Goal: Information Seeking & Learning: Find specific fact

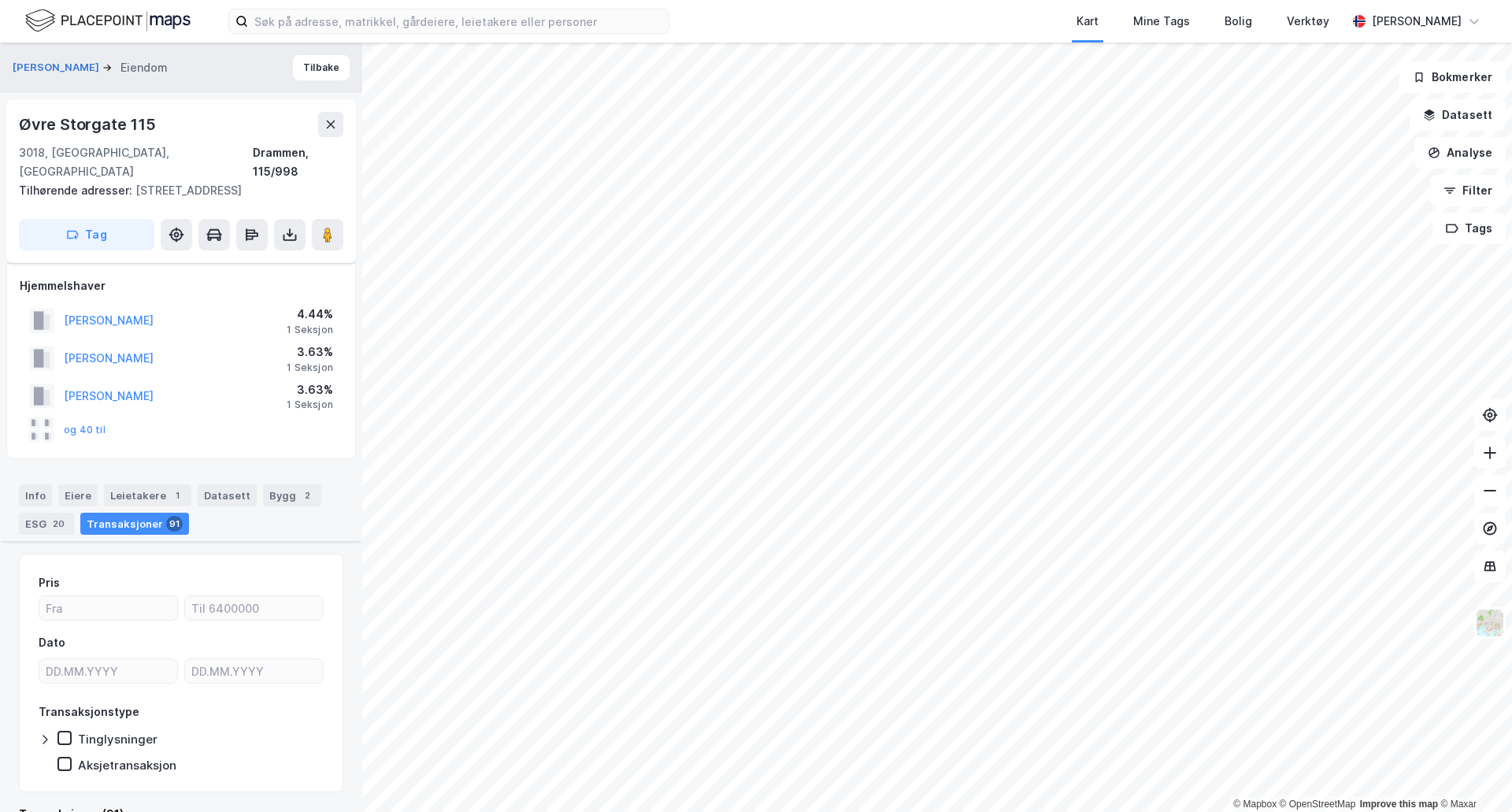
scroll to position [1339, 0]
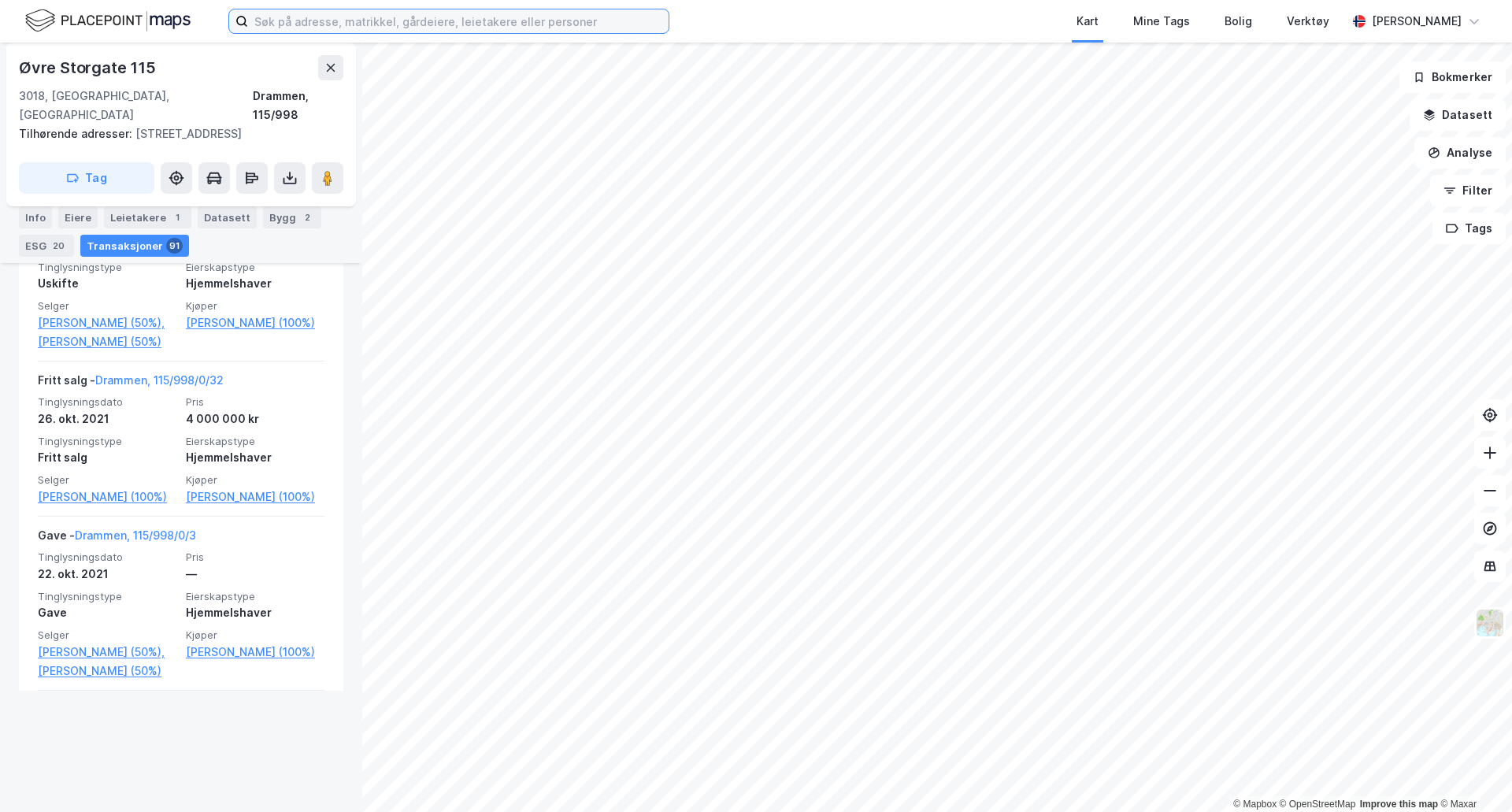
click at [358, 20] on input at bounding box center [458, 21] width 420 height 24
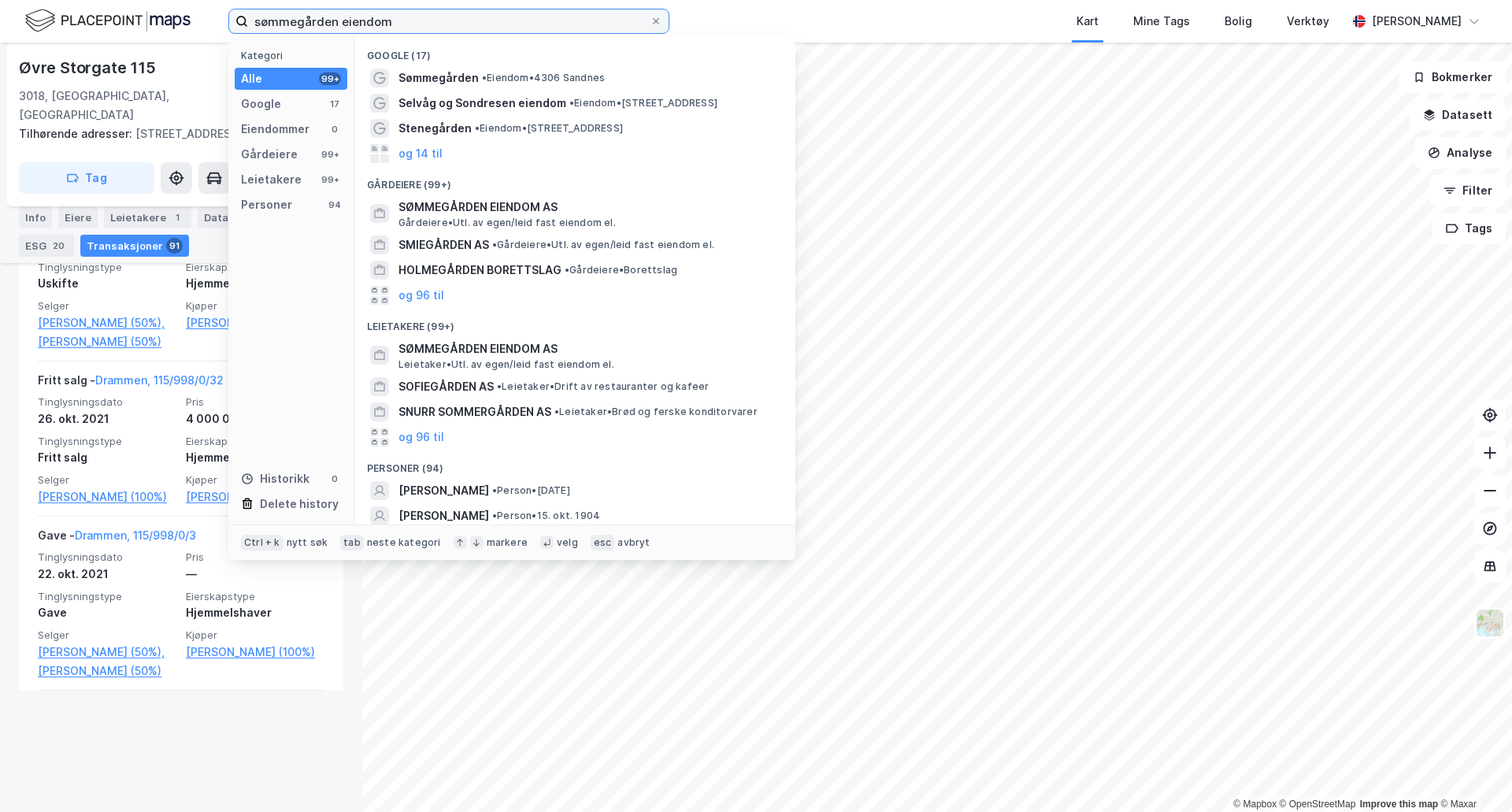
type input "sømmegården eiendom"
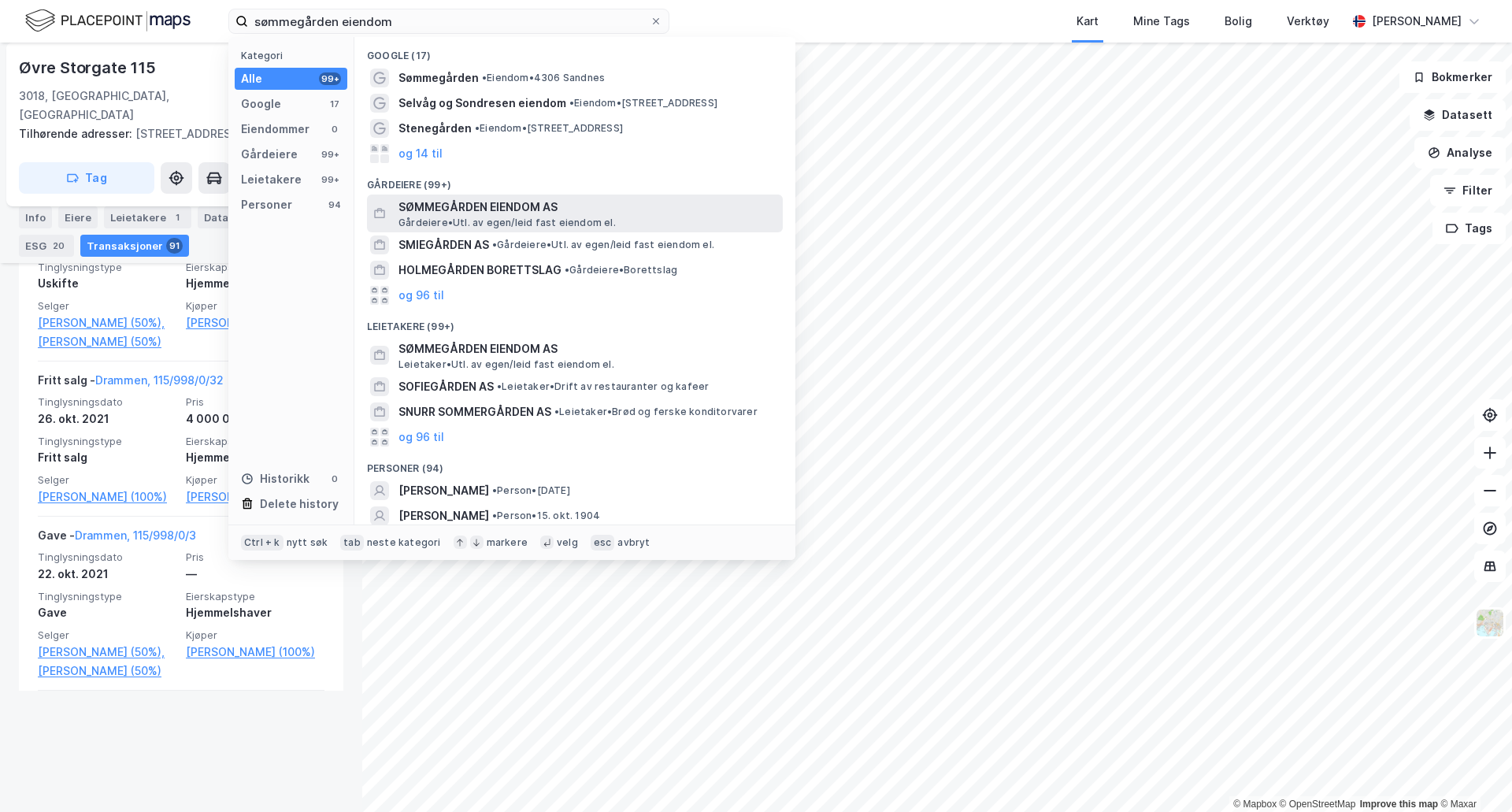
click at [450, 203] on span "SØMMEGÅRDEN EIENDOM AS" at bounding box center [587, 208] width 378 height 19
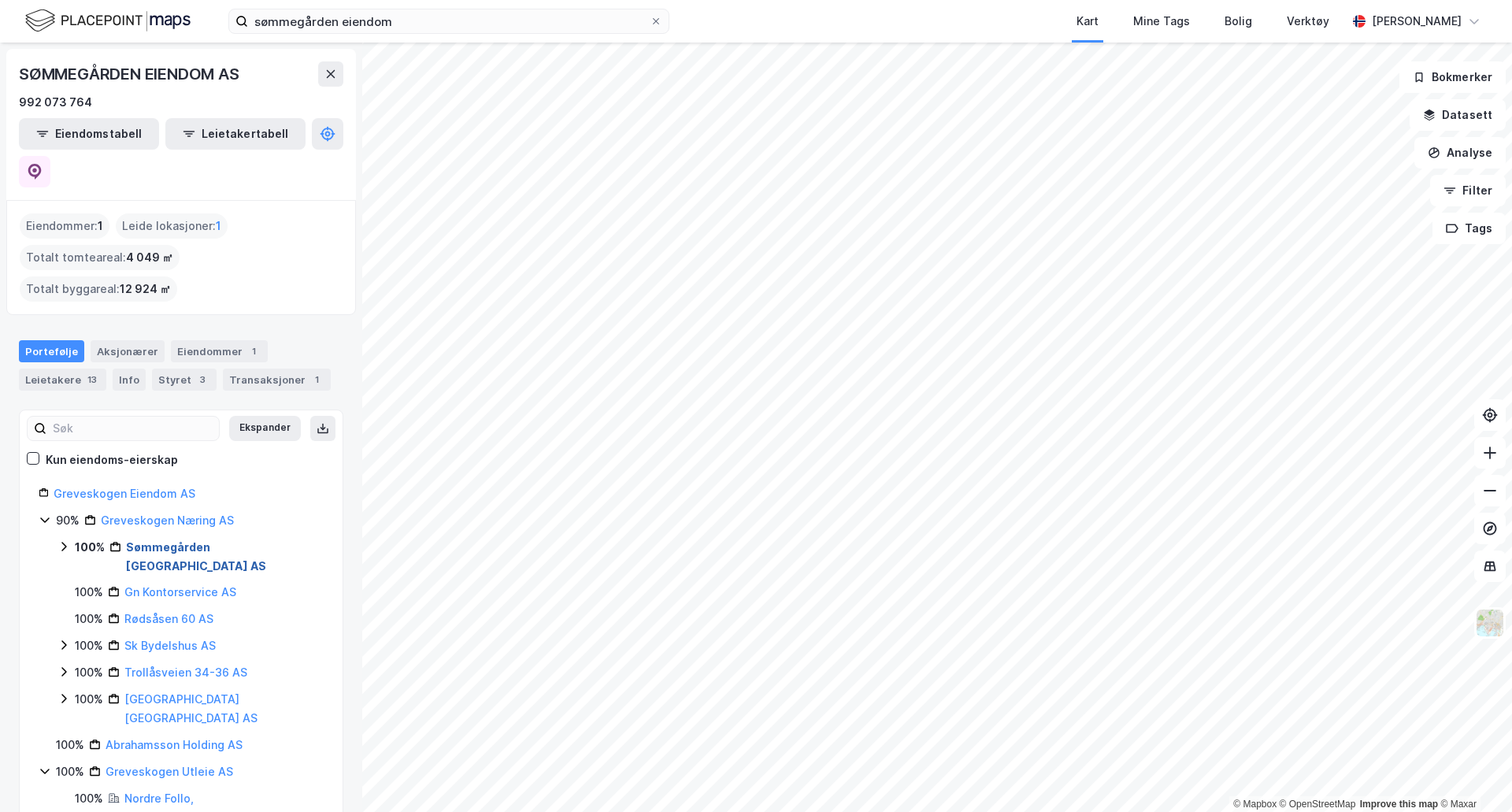
click at [150, 541] on link "Sømmegården [GEOGRAPHIC_DATA] AS" at bounding box center [196, 556] width 140 height 32
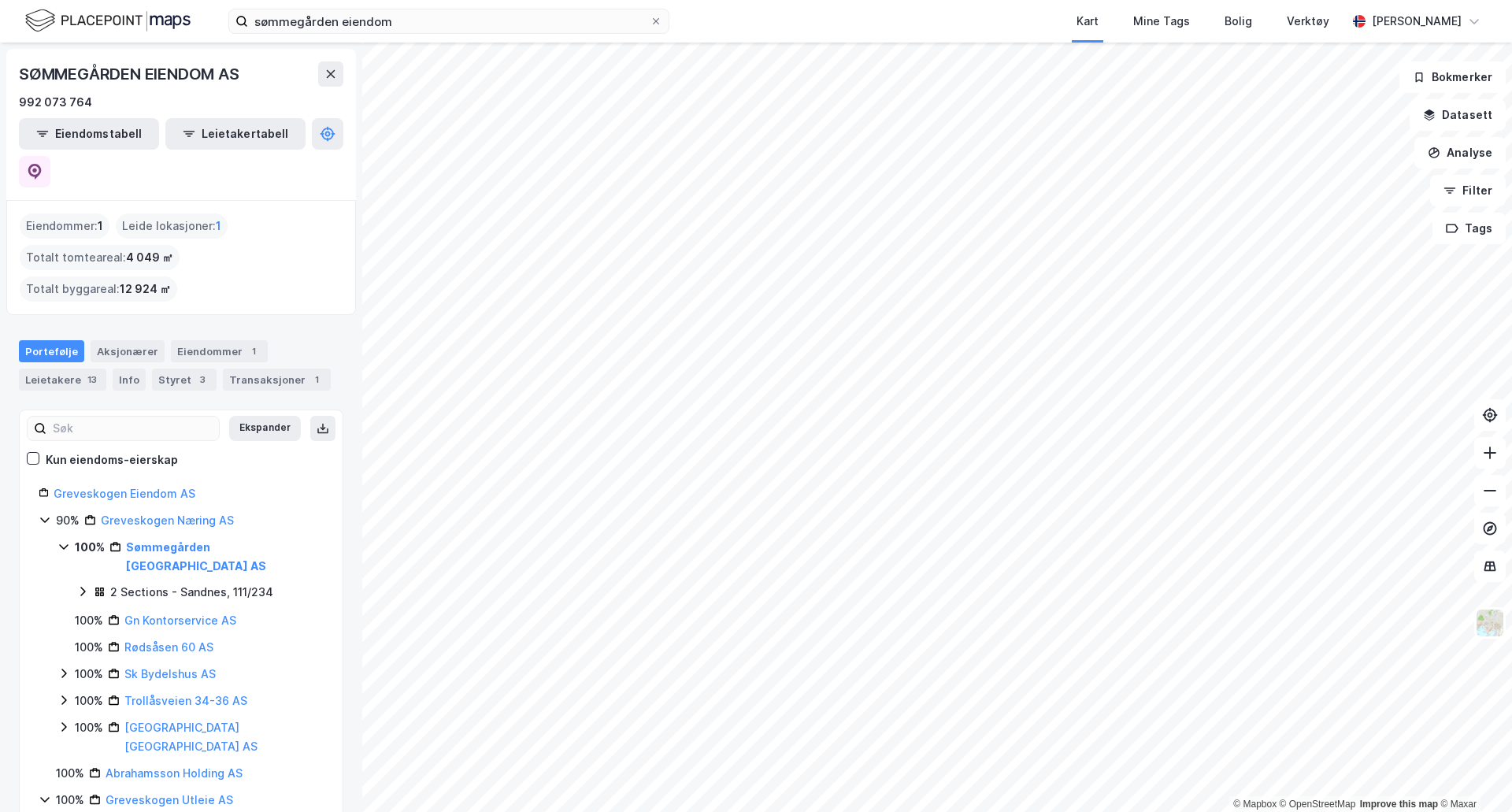
click at [146, 583] on div "2 Sections - Sandnes, 111/234" at bounding box center [192, 593] width 163 height 19
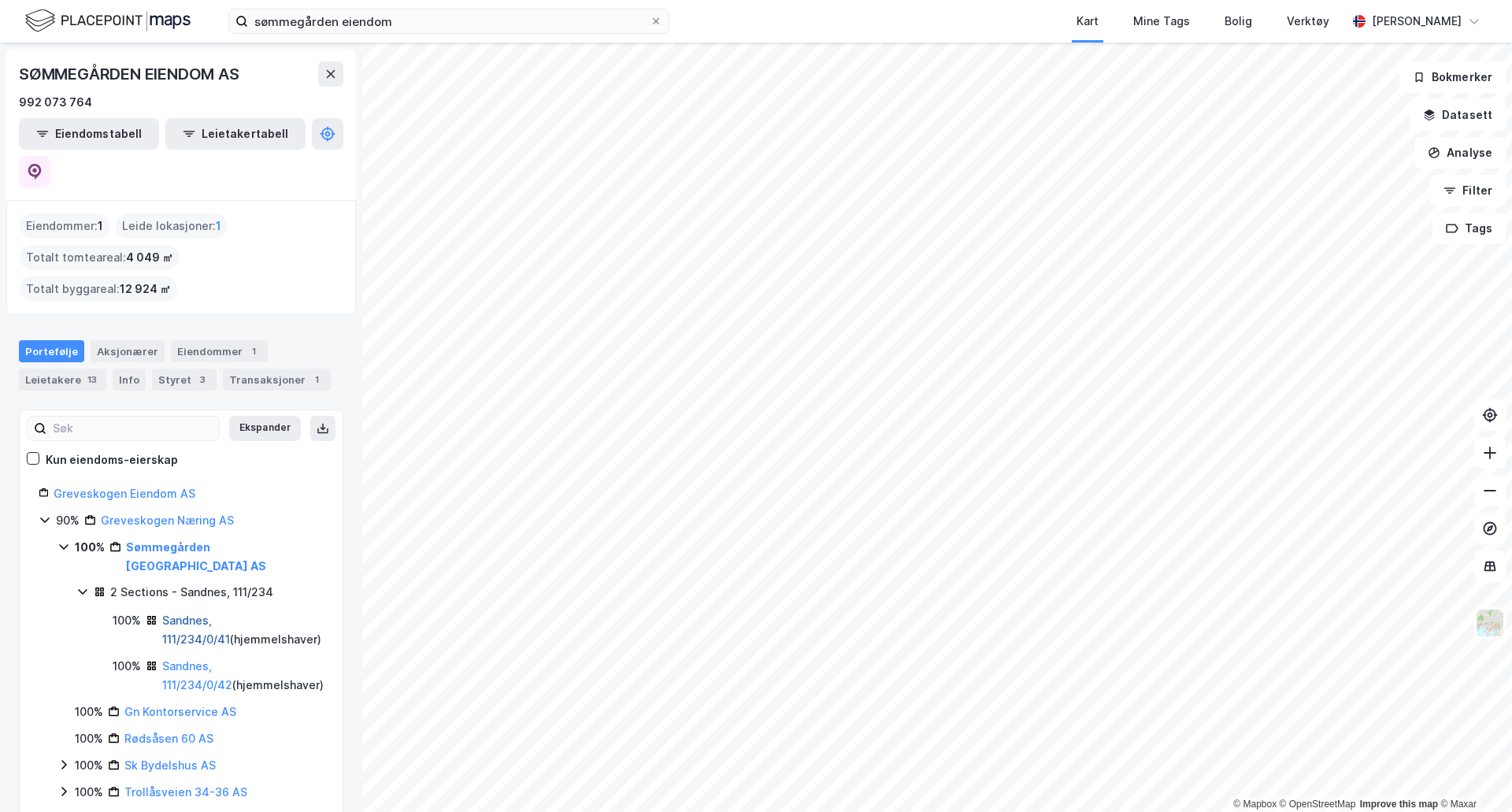
click at [190, 614] on link "Sandnes, 111/234/0/41" at bounding box center [196, 630] width 68 height 32
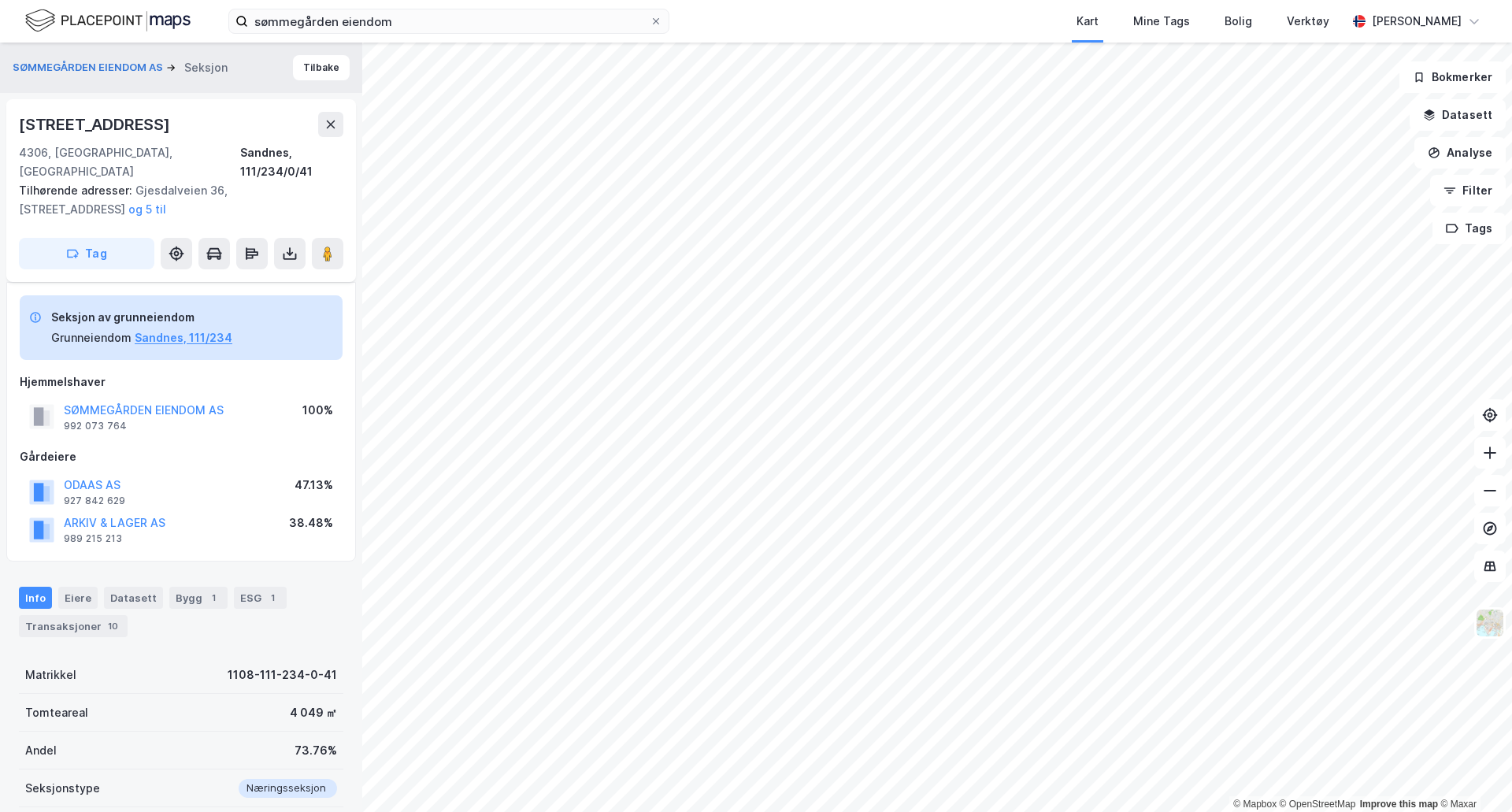
scroll to position [135, 0]
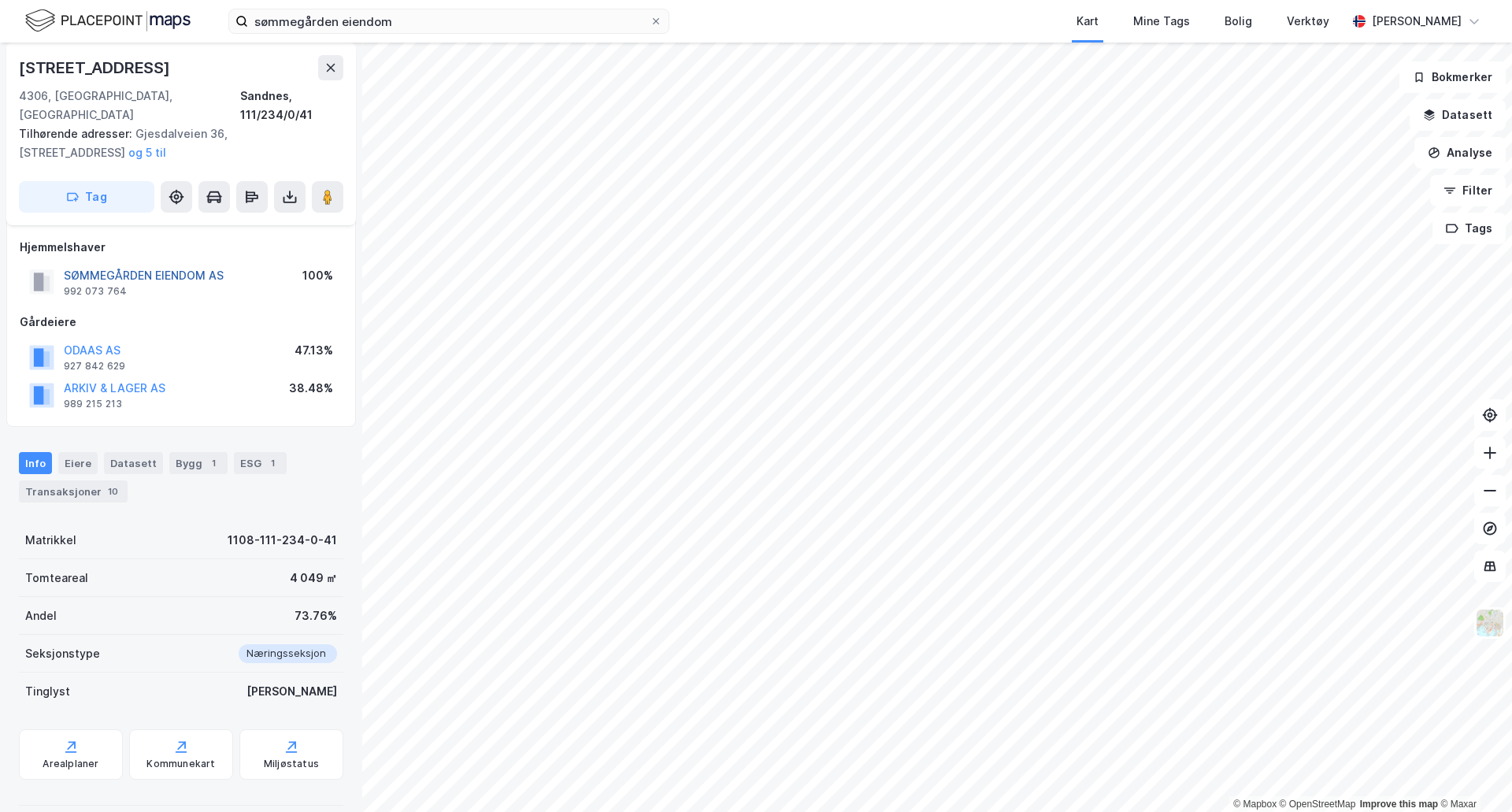
click at [0, 0] on button "SØMMEGÅRDEN EIENDOM AS" at bounding box center [0, 0] width 0 height 0
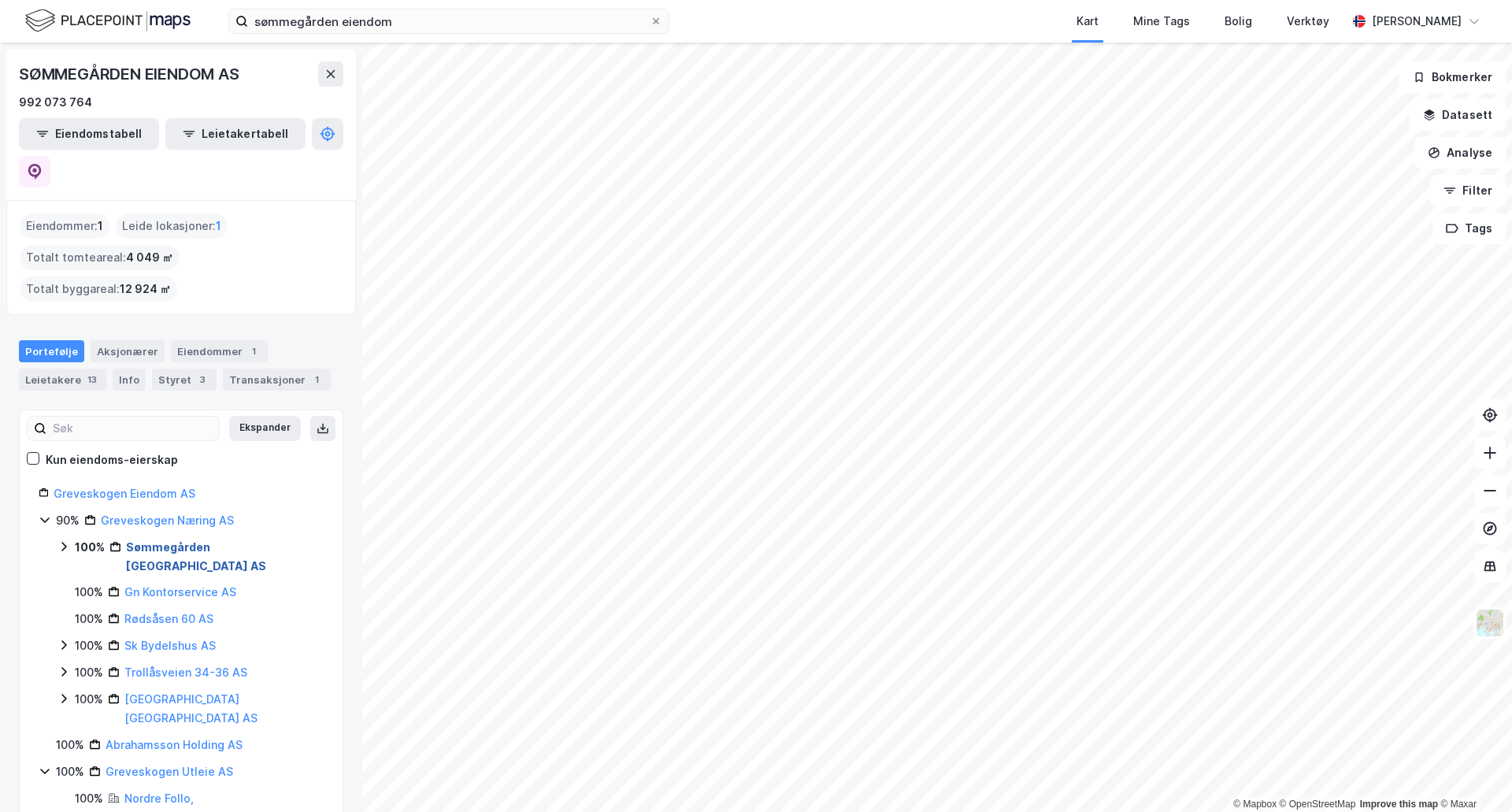
click at [155, 541] on link "Sømmegården [GEOGRAPHIC_DATA] AS" at bounding box center [196, 556] width 140 height 32
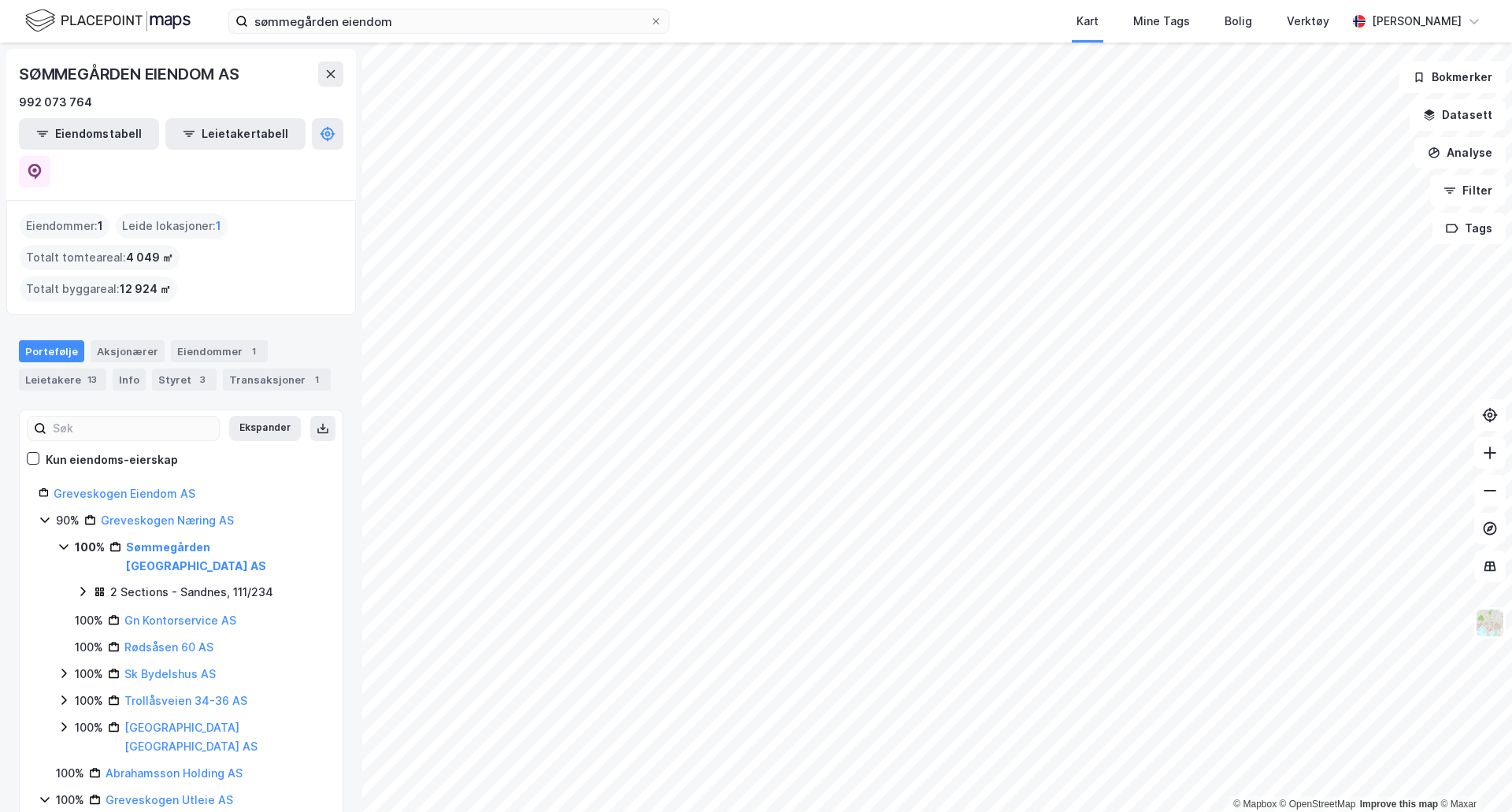
click at [141, 583] on div "2 Sections - Sandnes, 111/234" at bounding box center [192, 593] width 163 height 19
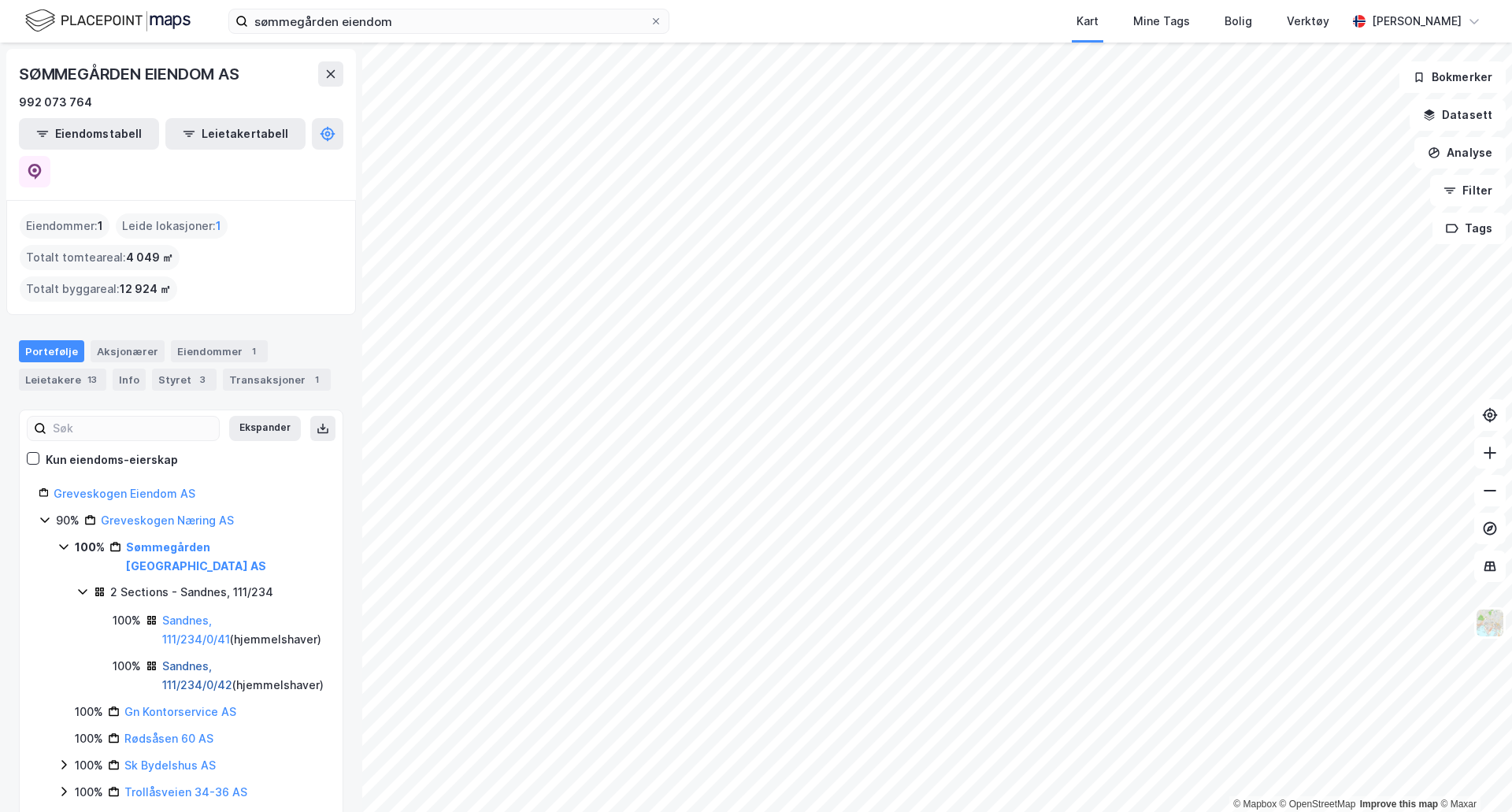
click at [200, 660] on link "Sandnes, 111/234/0/42" at bounding box center [197, 675] width 70 height 32
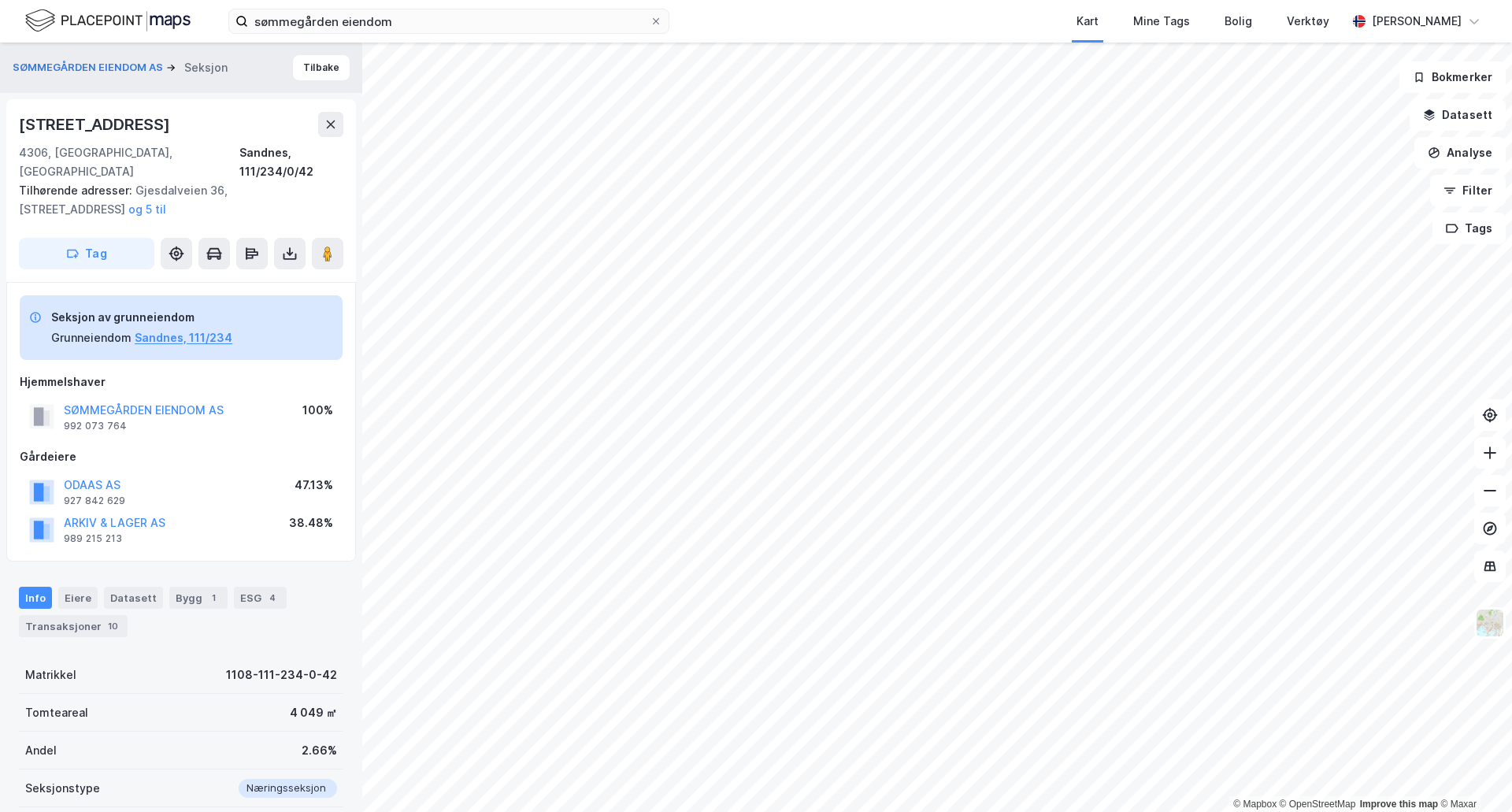
scroll to position [135, 0]
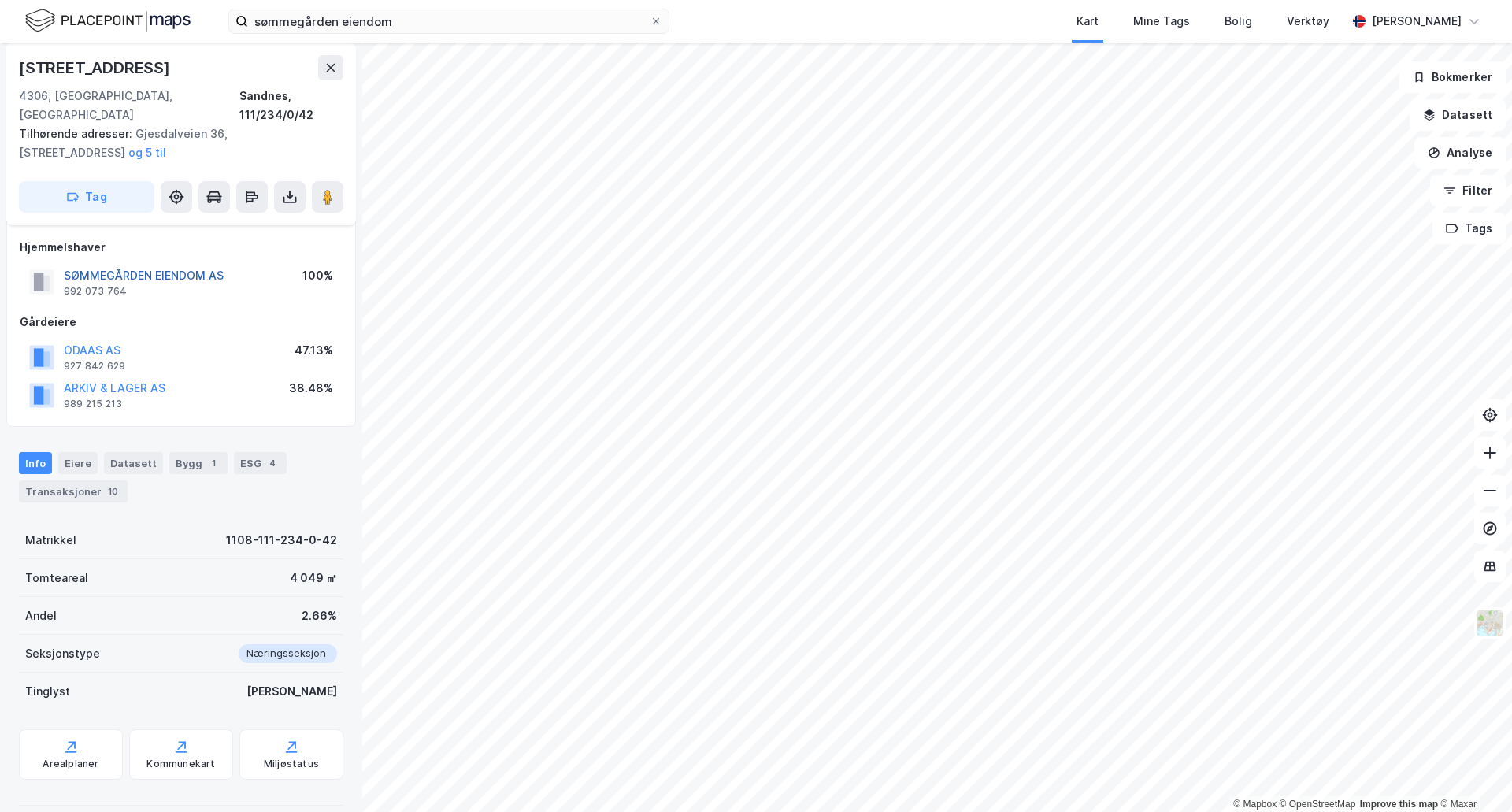
click at [0, 0] on button "SØMMEGÅRDEN EIENDOM AS" at bounding box center [0, 0] width 0 height 0
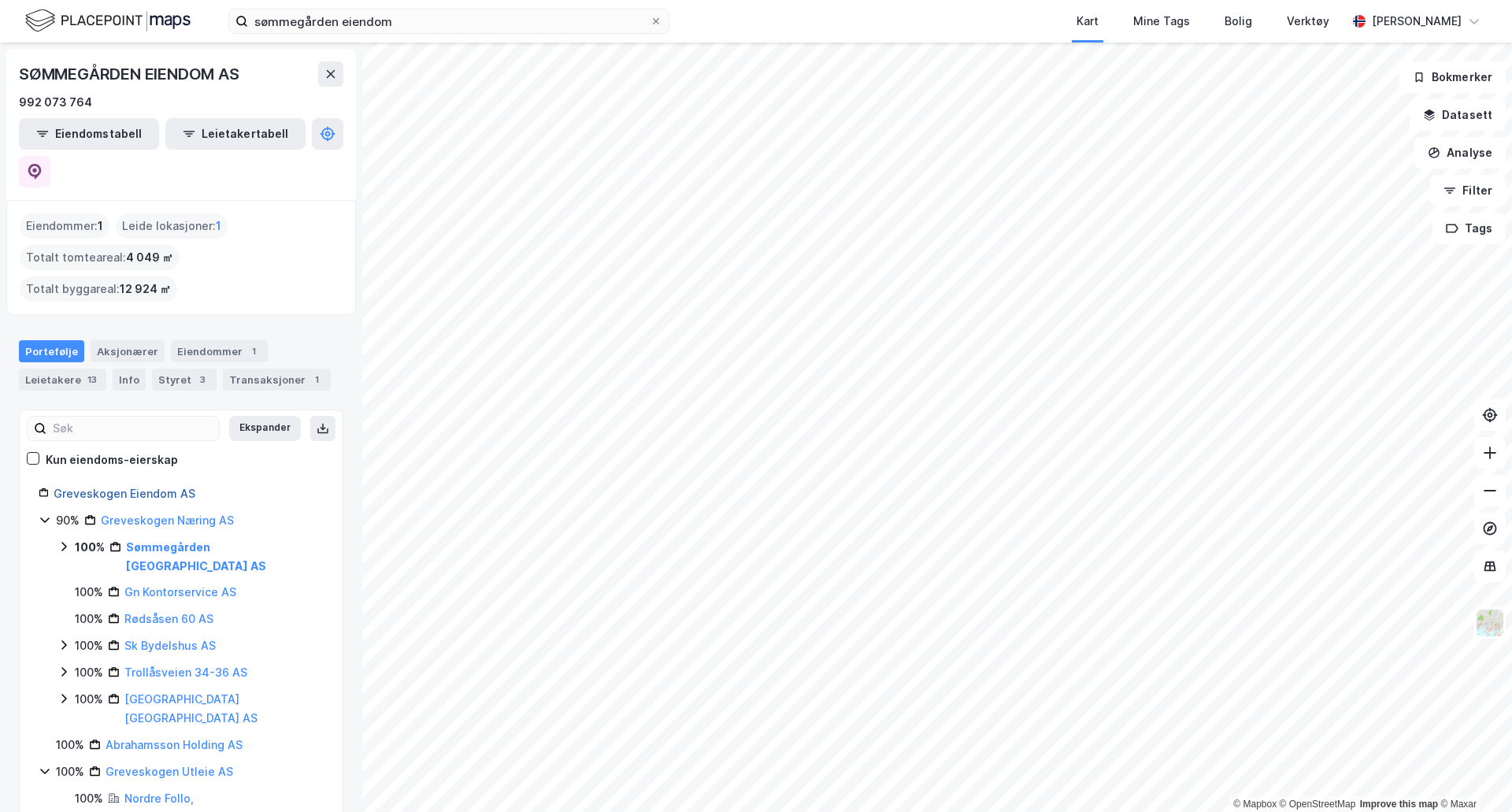
click at [107, 487] on link "Greveskogen Eiendom AS" at bounding box center [125, 493] width 142 height 13
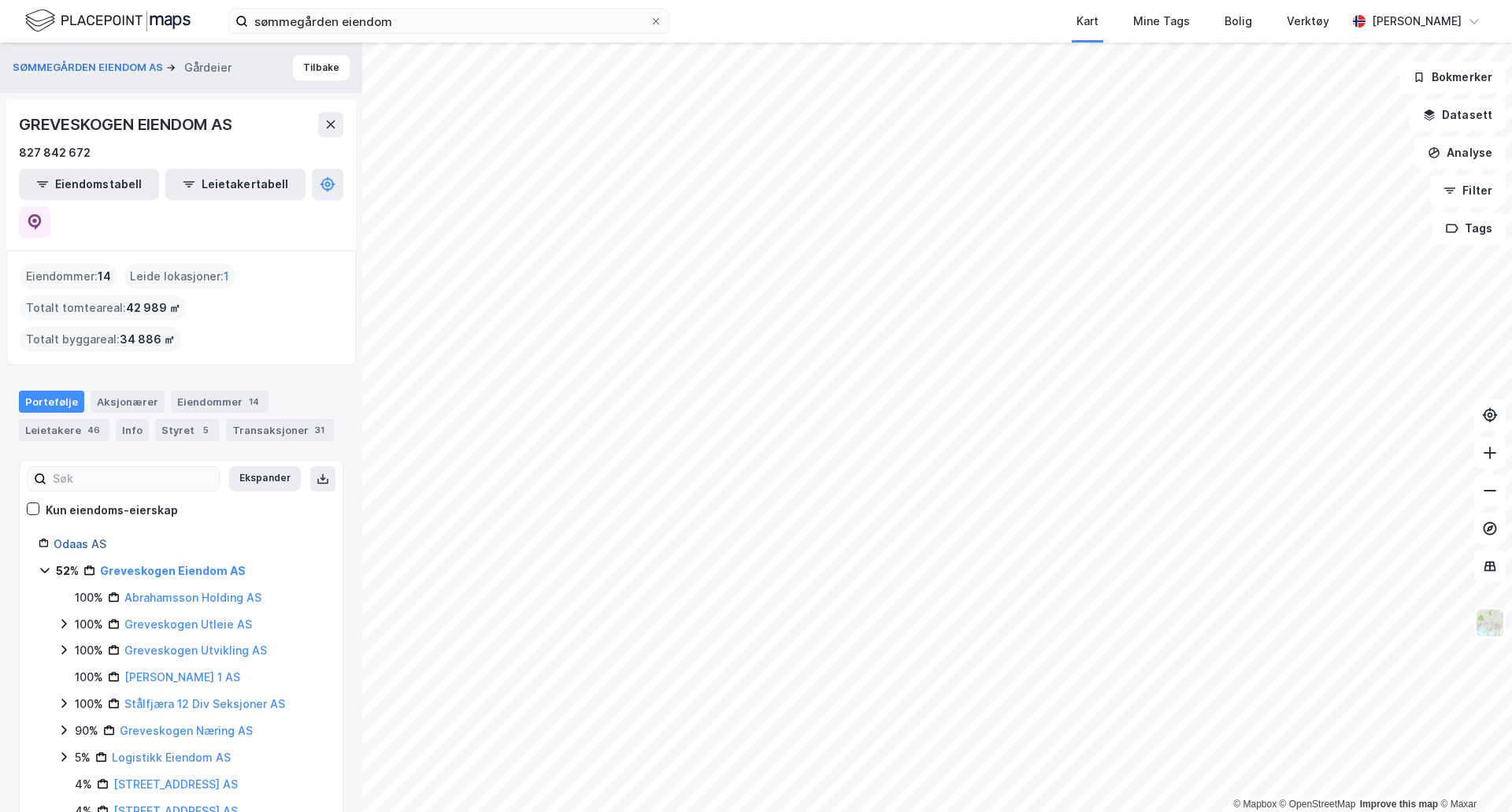
click at [74, 537] on link "Odaas AS" at bounding box center [80, 544] width 53 height 13
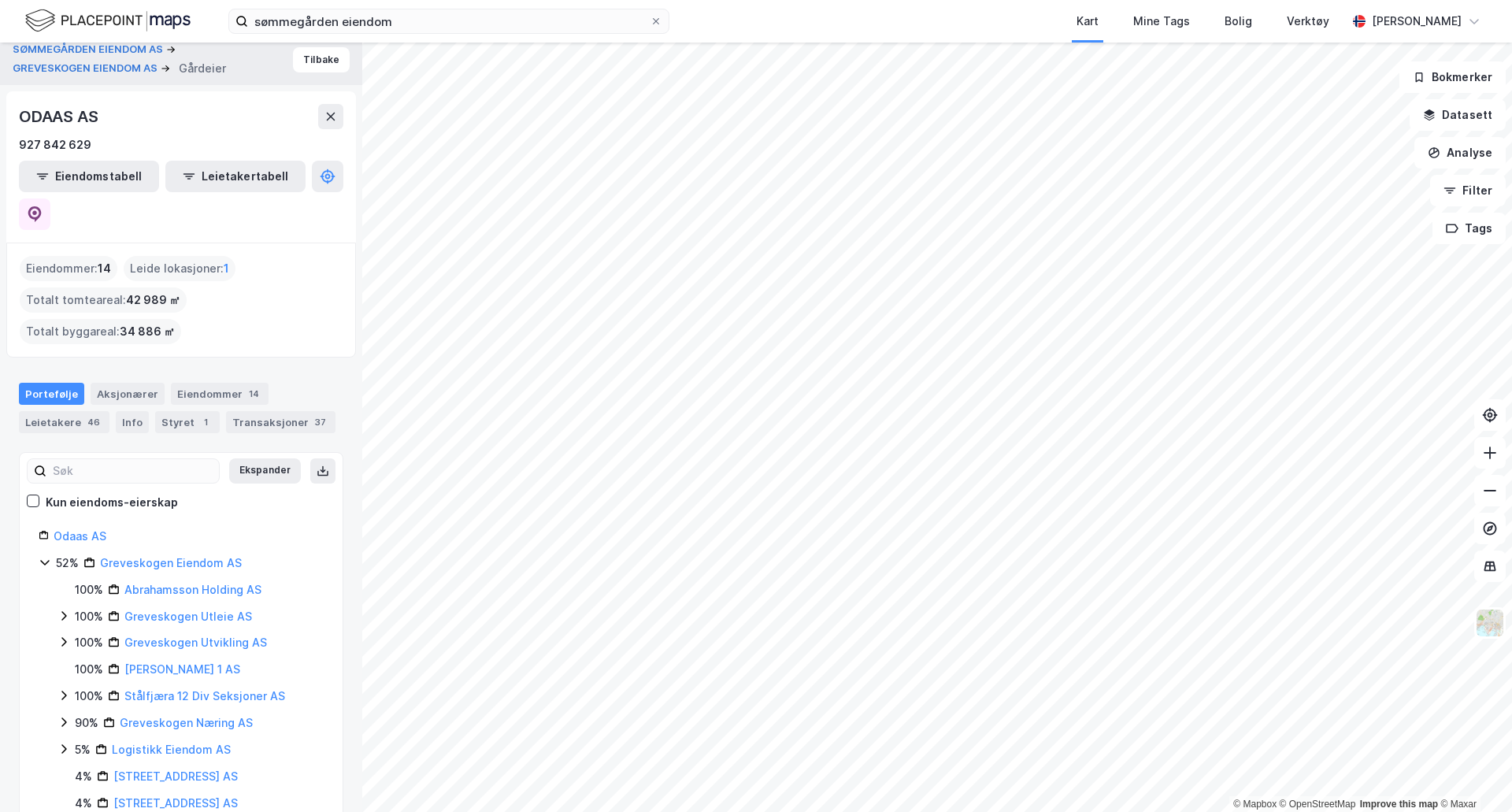
scroll to position [9, 0]
click at [108, 381] on div "Aksjonærer" at bounding box center [128, 392] width 74 height 22
